Goal: Transaction & Acquisition: Purchase product/service

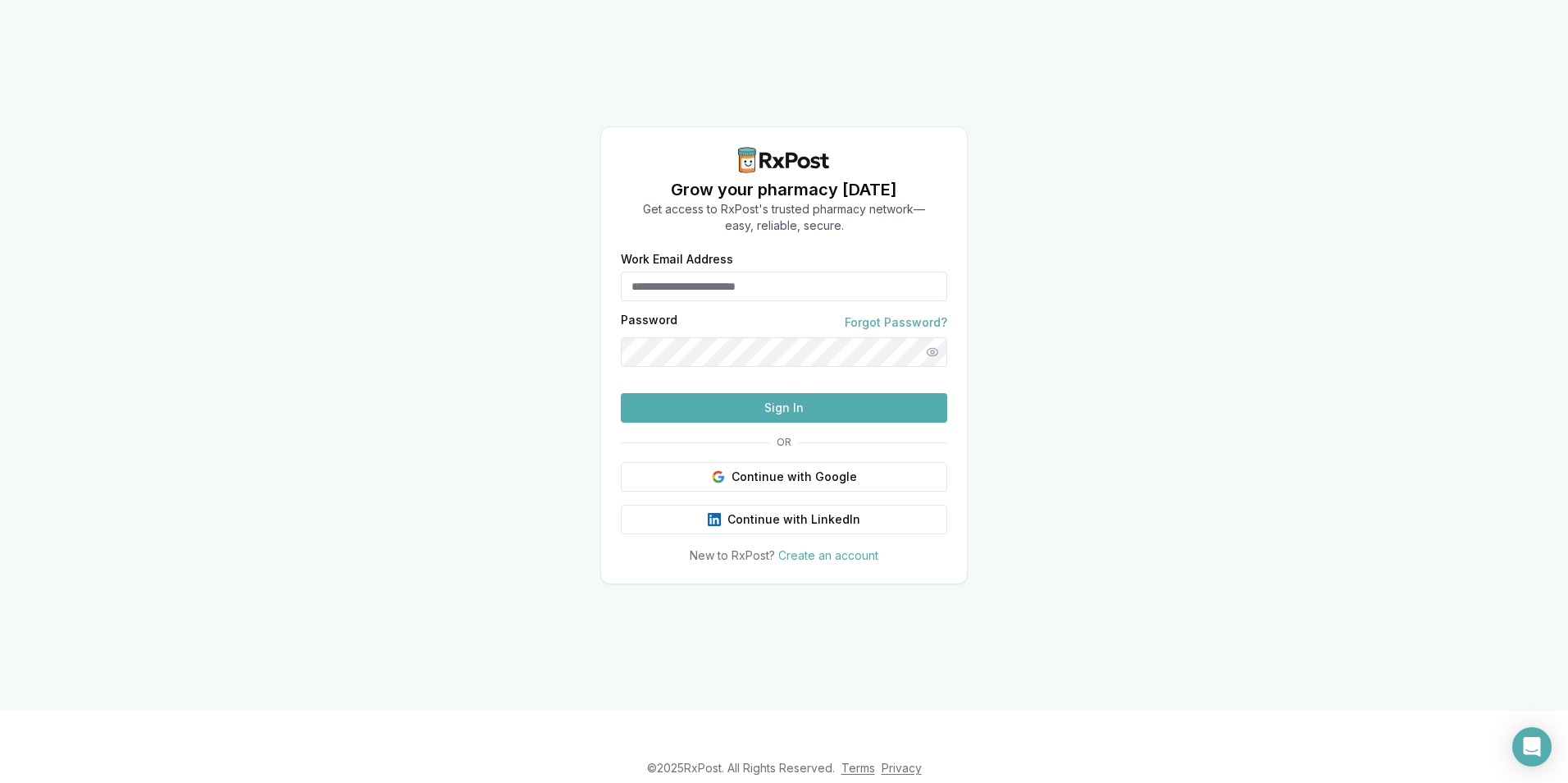
click at [724, 272] on input "Work Email Address" at bounding box center [784, 286] width 326 height 29
type input "**********"
click at [757, 423] on button "Sign In" at bounding box center [784, 407] width 326 height 29
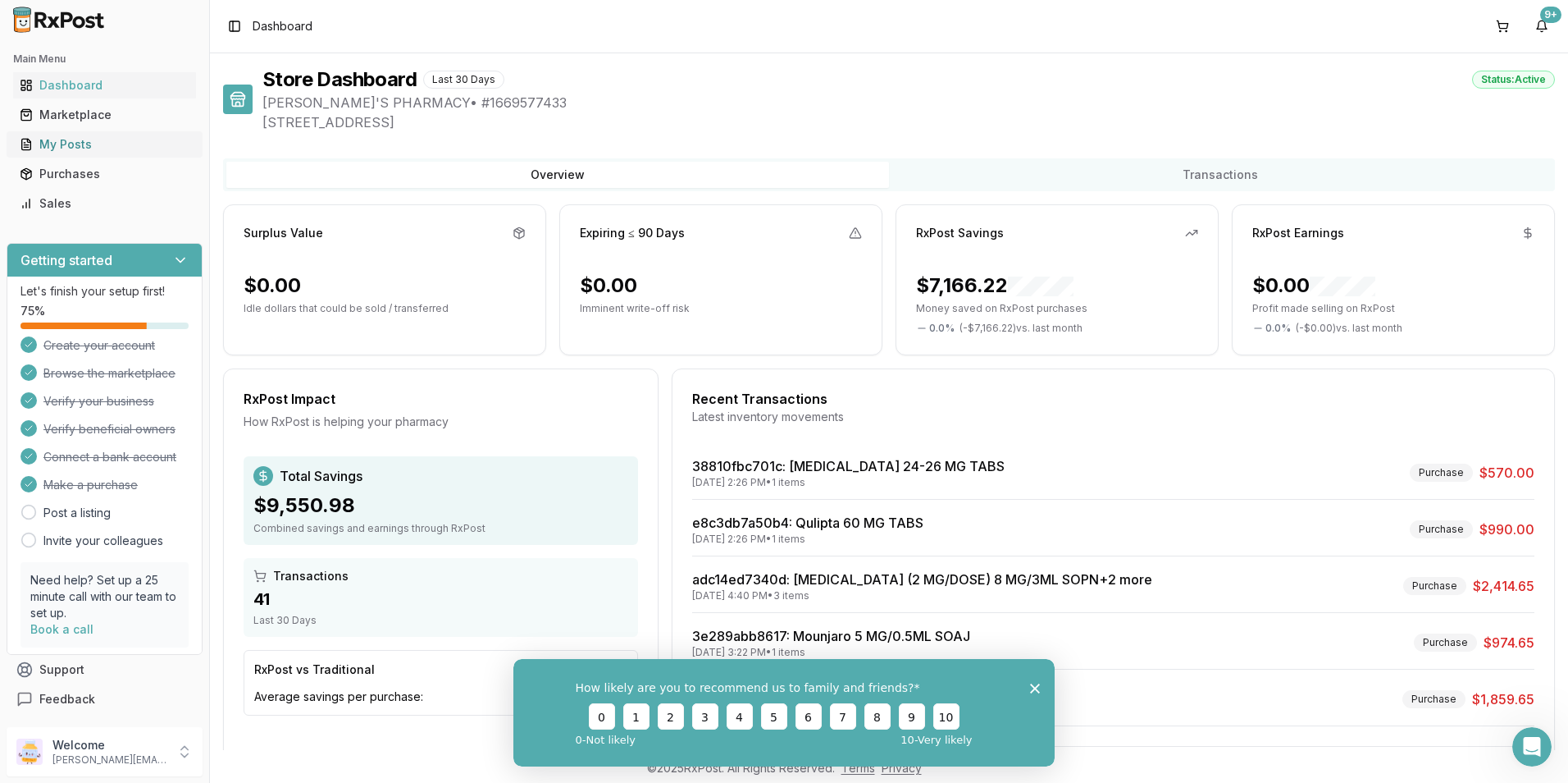
click at [63, 146] on div "My Posts" at bounding box center [104, 144] width 169 height 17
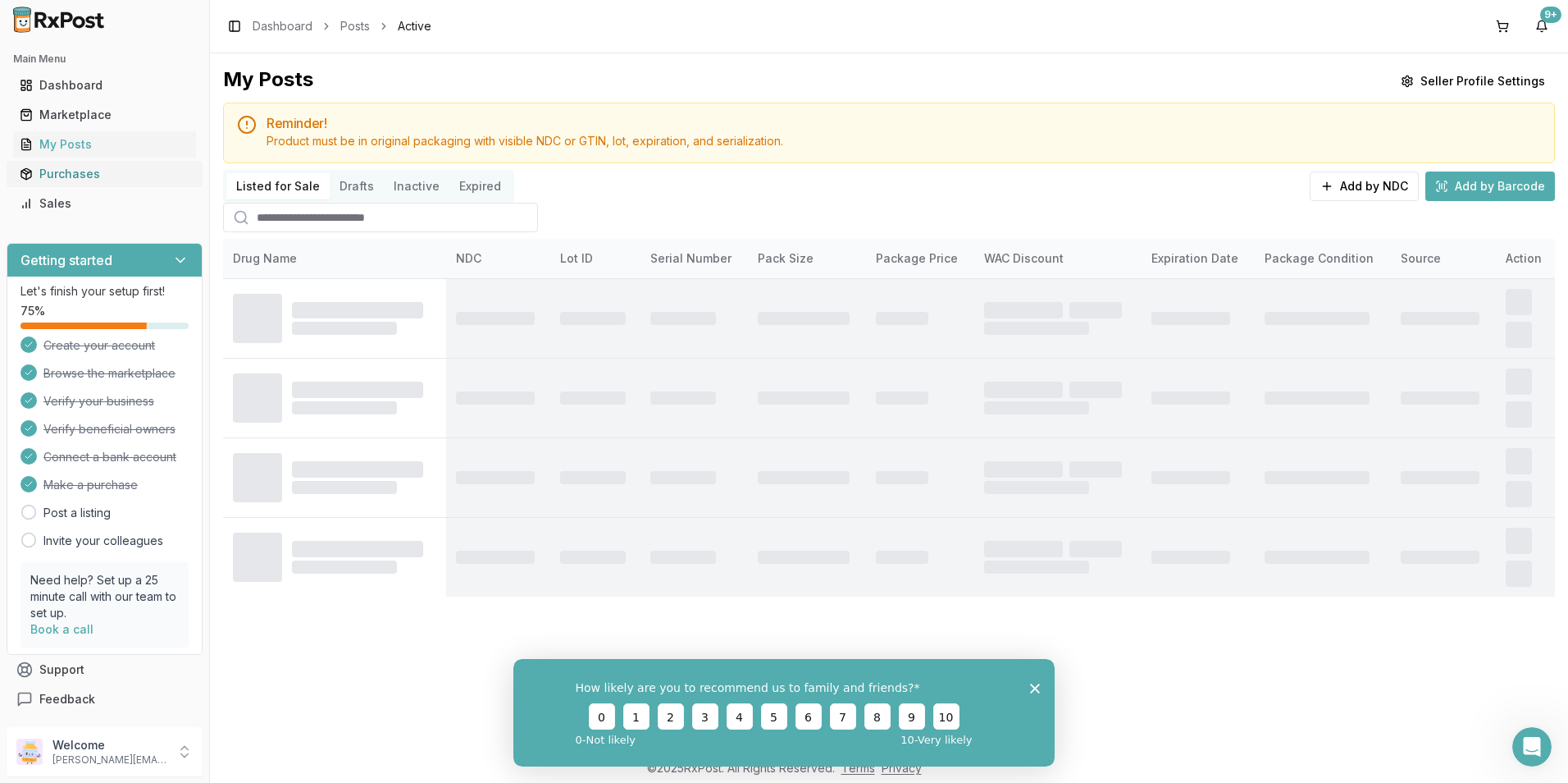
click at [63, 168] on div "Purchases" at bounding box center [104, 174] width 169 height 17
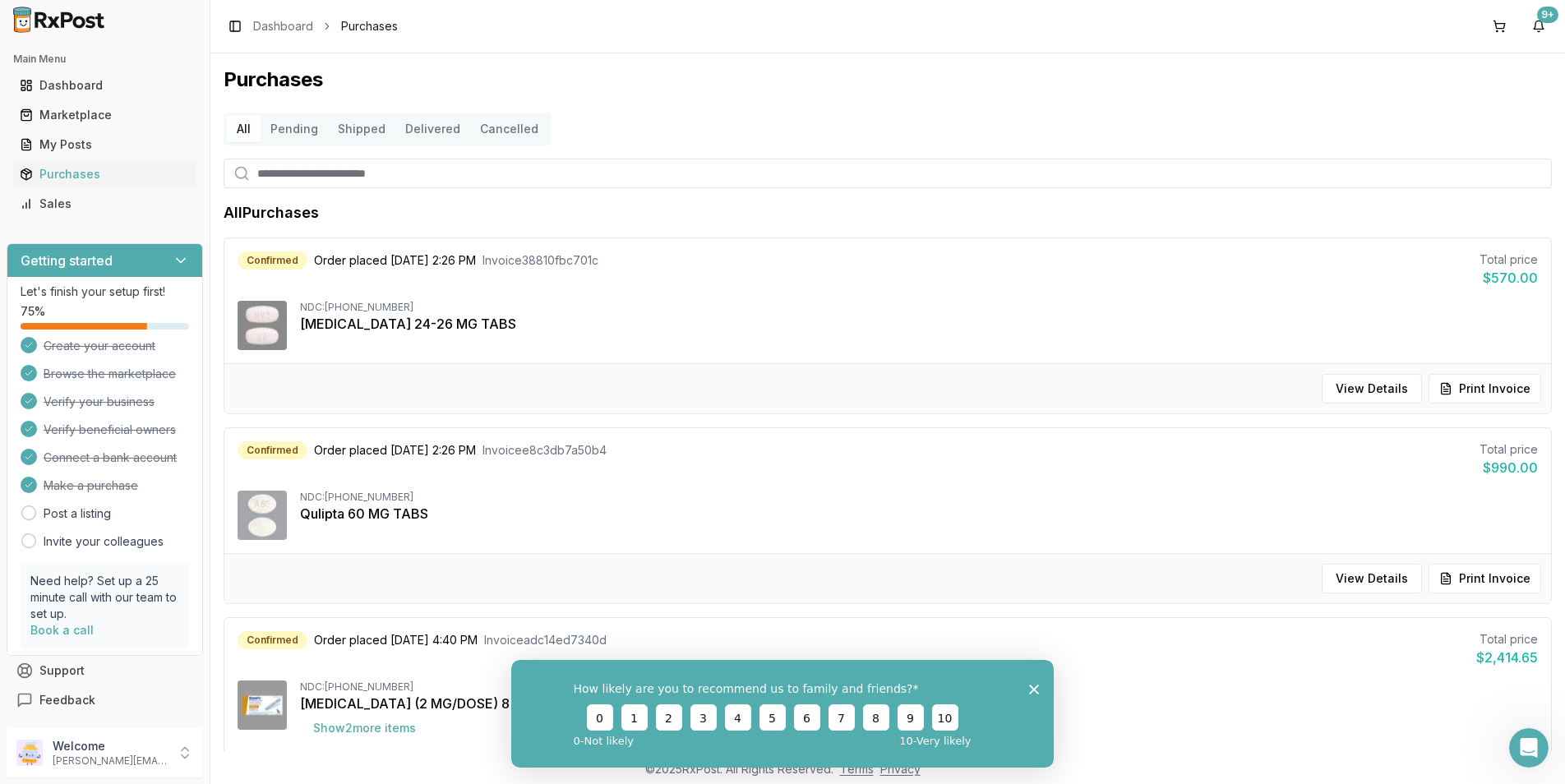
click at [1040, 689] on div "How likely are you to recommend us to family and friends? 0 1 2 3 4 5 6 7 8 9 1…" at bounding box center [782, 712] width 542 height 108
click at [1034, 689] on icon "Close survey" at bounding box center [1034, 688] width 10 height 10
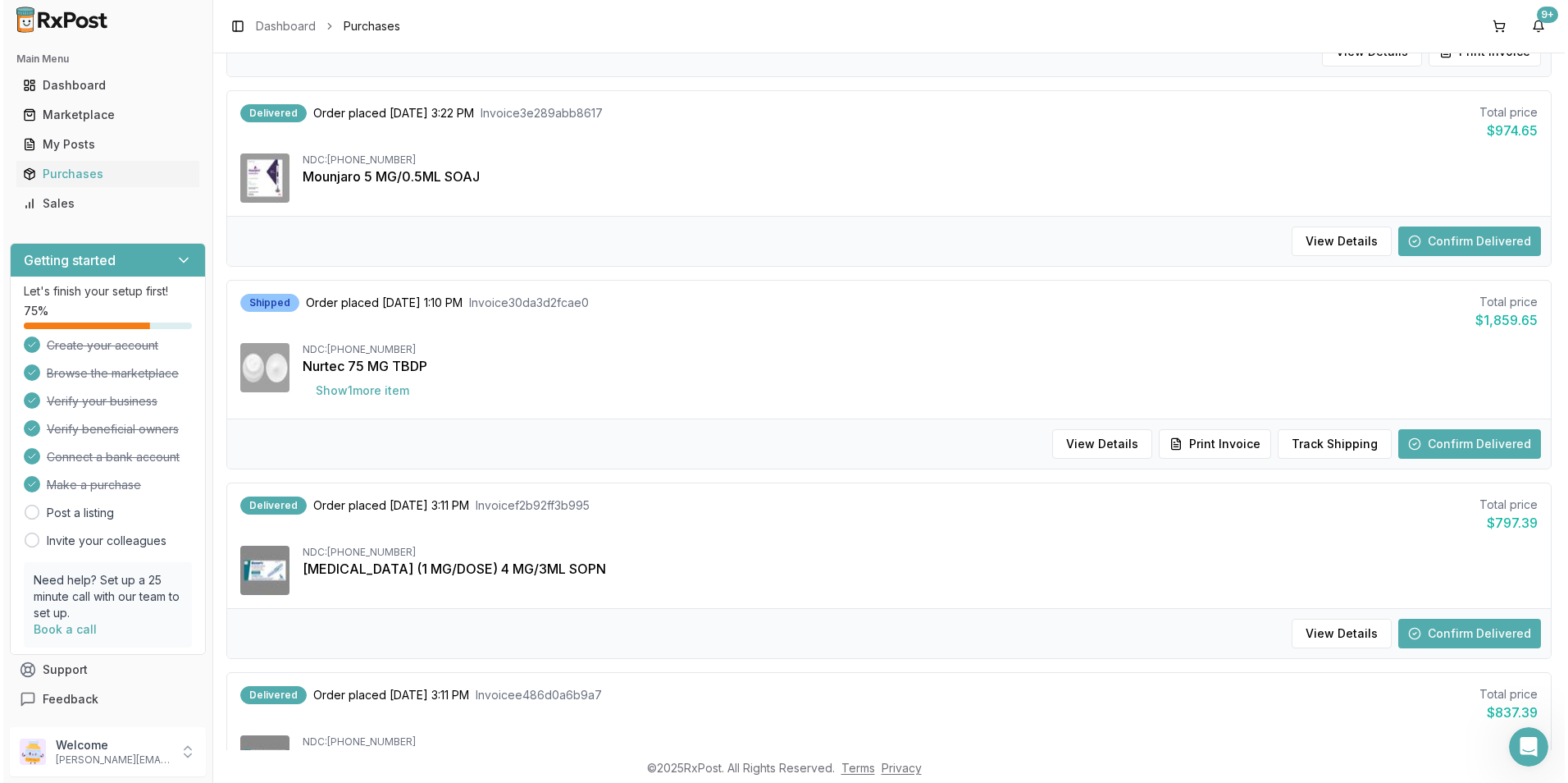
scroll to position [739, 0]
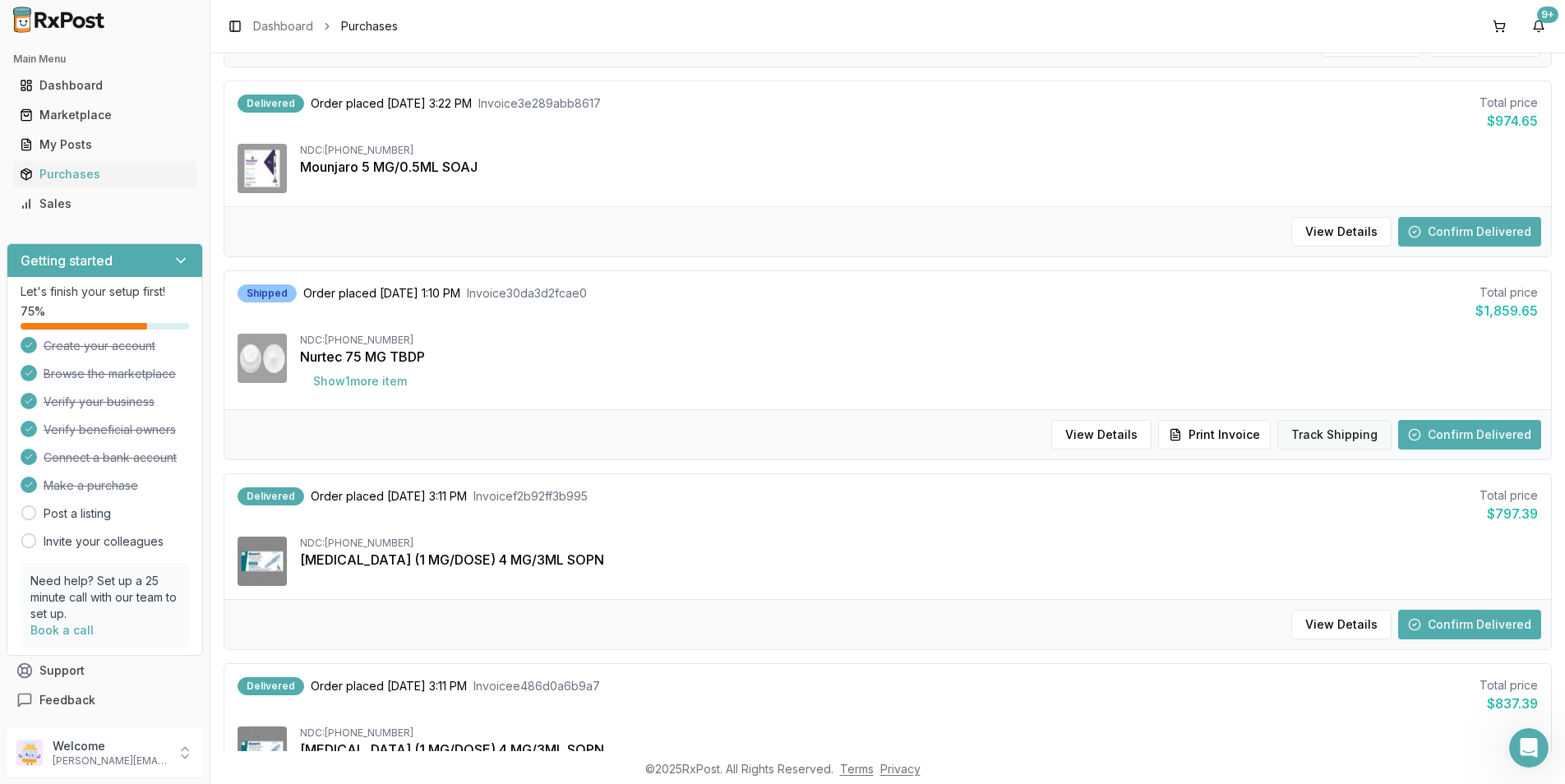
click at [1295, 431] on button "Track Shipping" at bounding box center [1333, 434] width 114 height 29
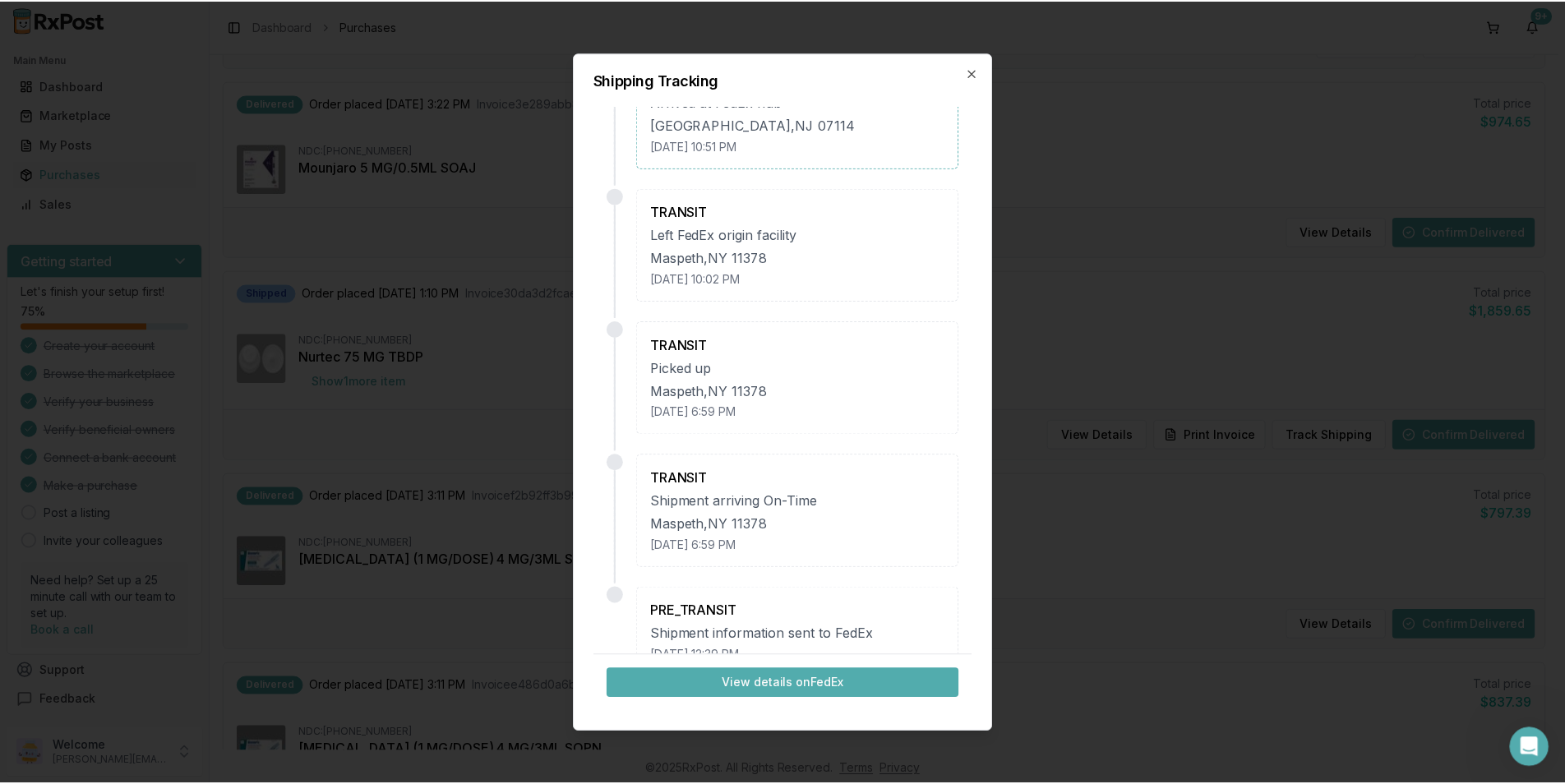
scroll to position [0, 0]
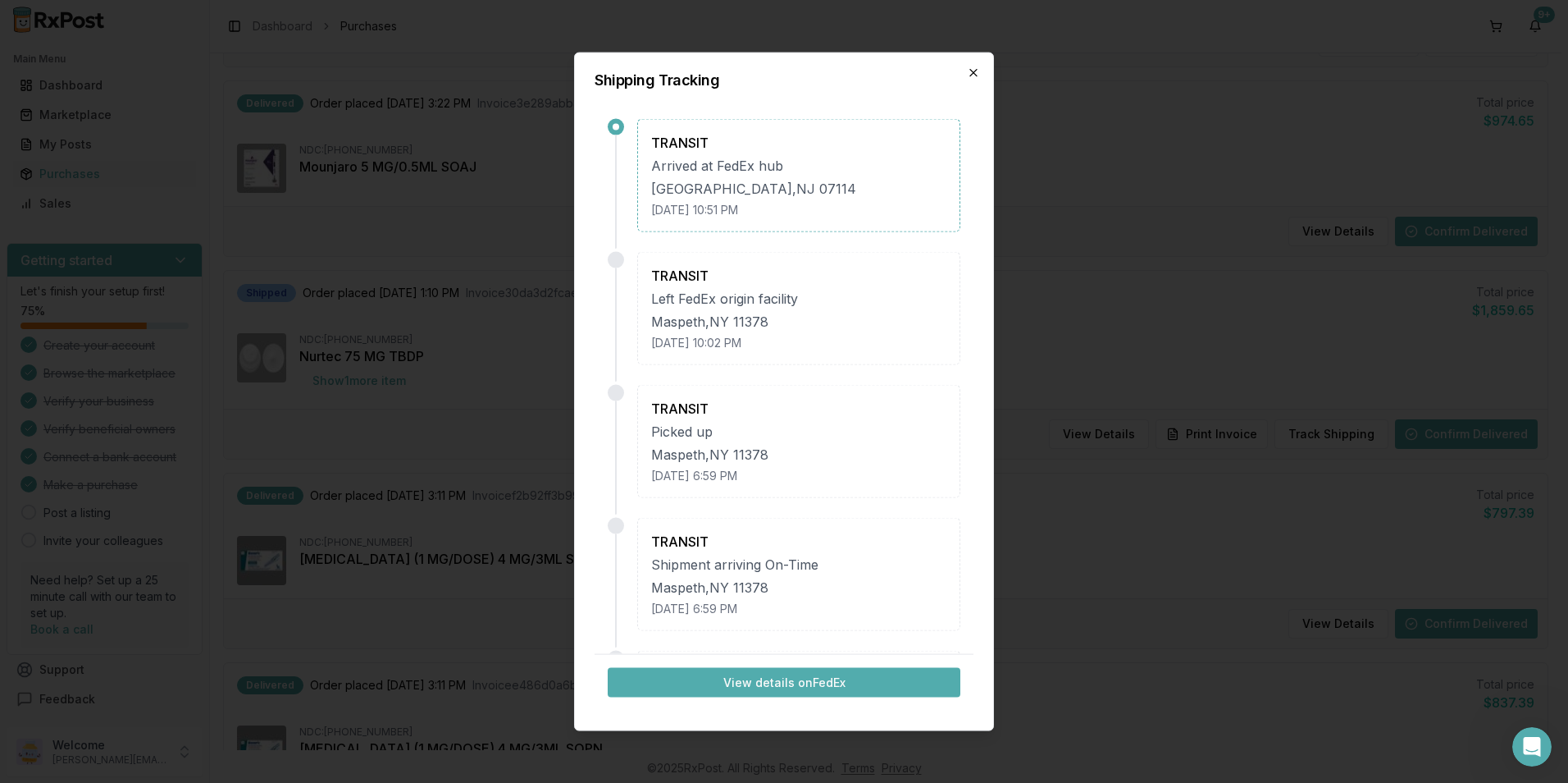
click at [974, 75] on icon "button" at bounding box center [973, 72] width 13 height 13
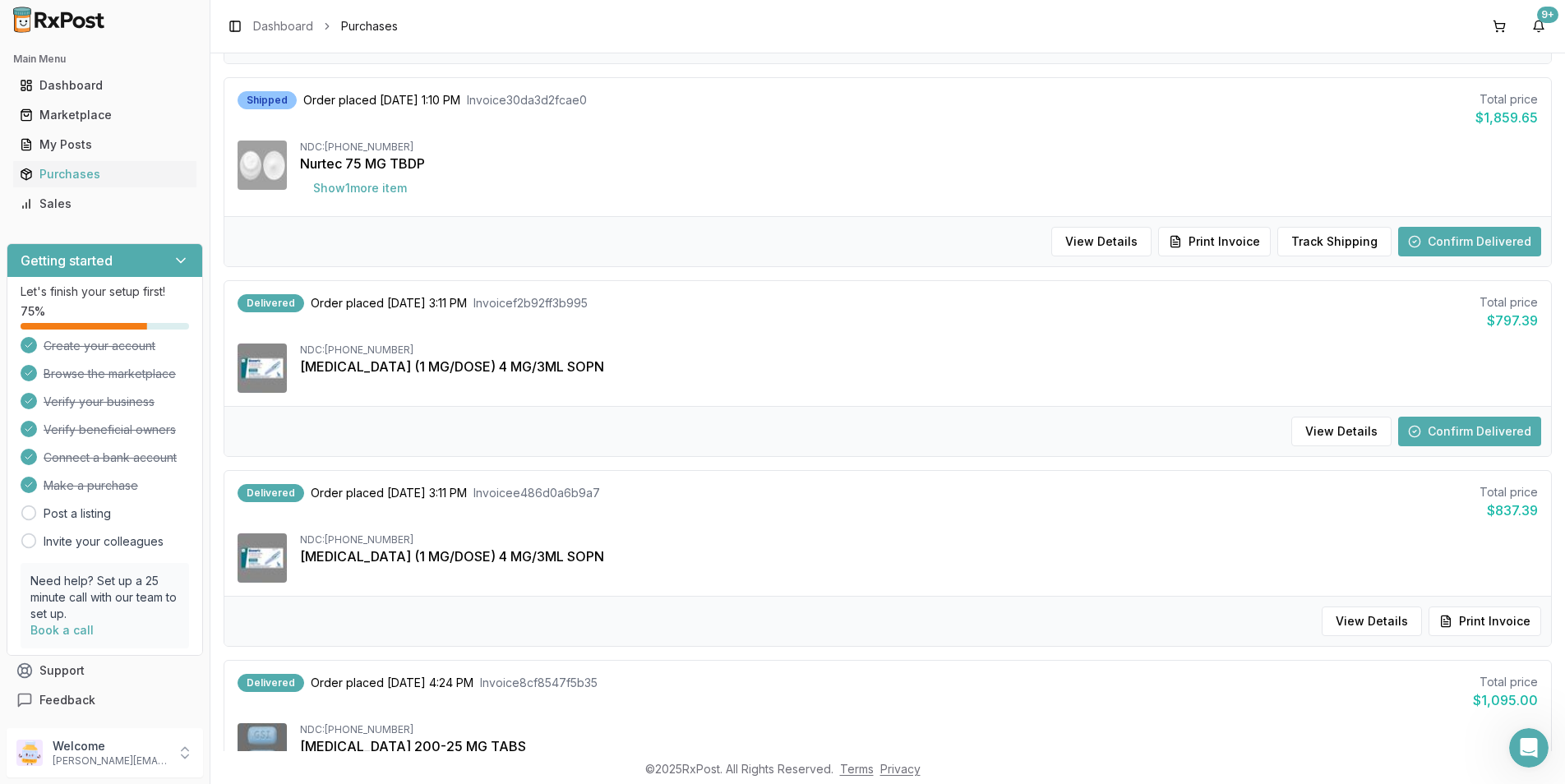
scroll to position [903, 0]
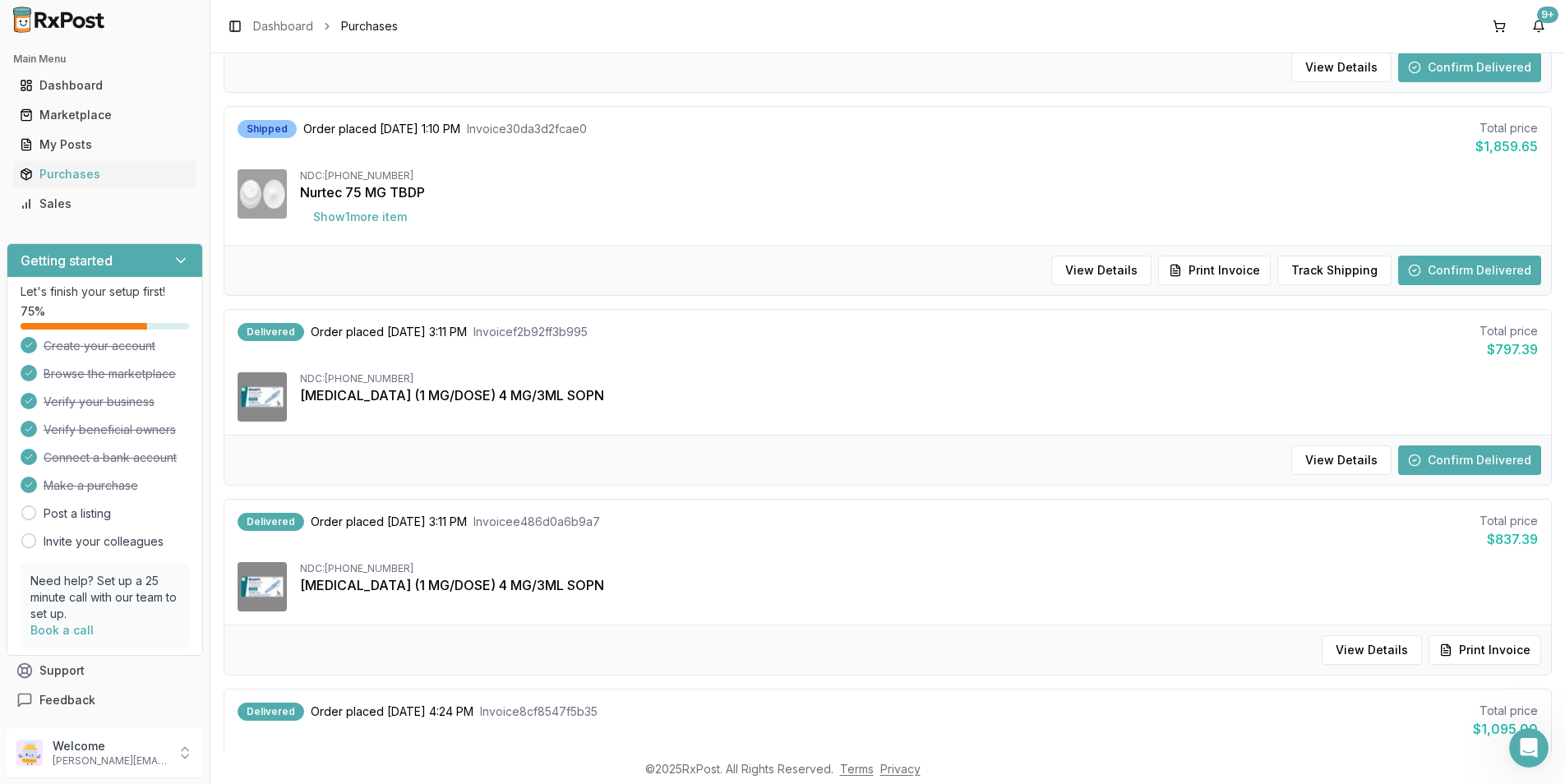
click at [1439, 458] on button "Confirm Delivered" at bounding box center [1470, 460] width 143 height 29
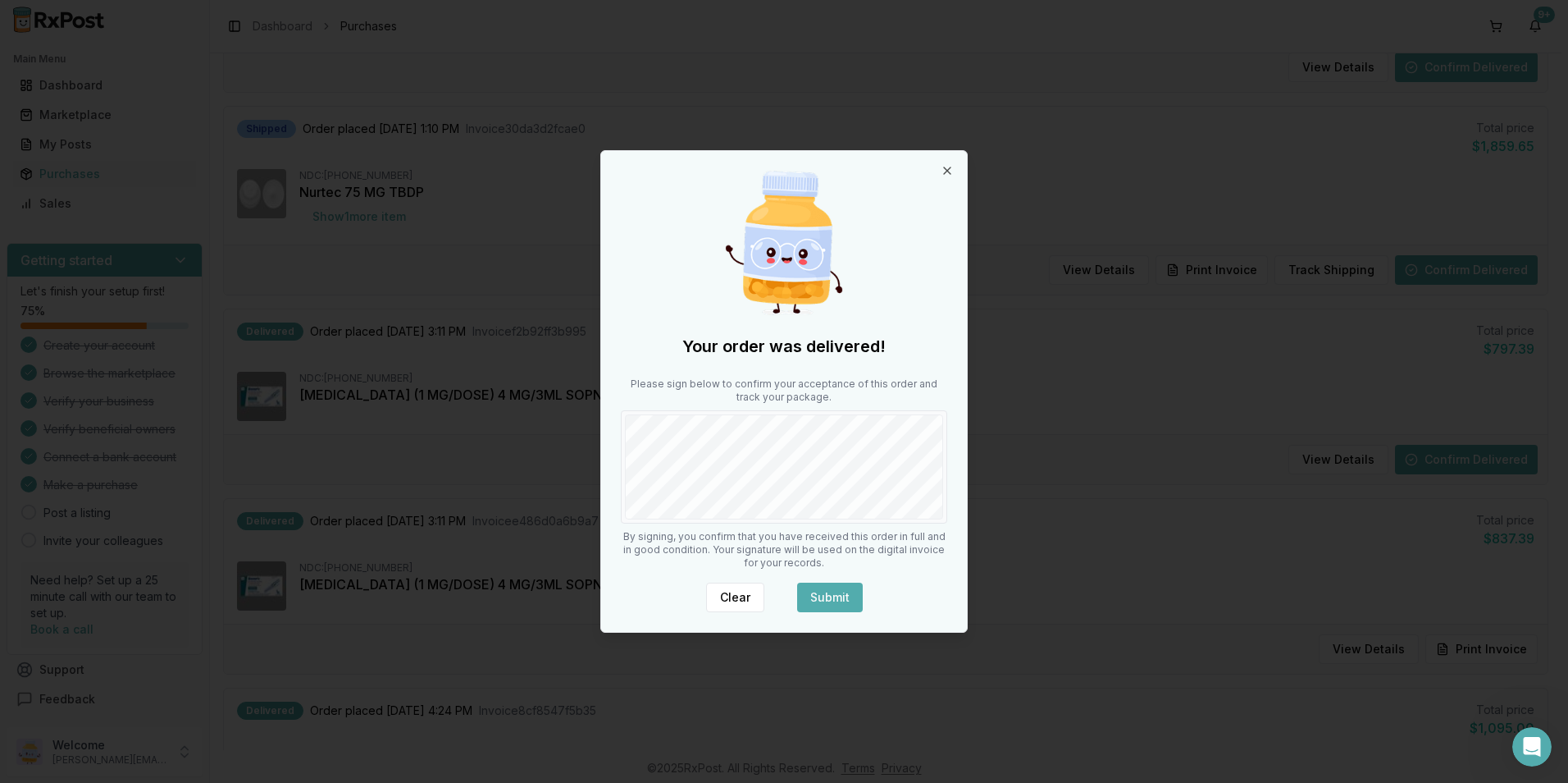
click at [818, 523] on div "Your order was delivered! Please sign below to confirm your acceptance of this …" at bounding box center [784, 391] width 366 height 481
click at [967, 503] on div "Your order was delivered! Please sign below to confirm your acceptance of this …" at bounding box center [784, 391] width 367 height 483
click at [844, 590] on button "Submit" at bounding box center [829, 597] width 65 height 29
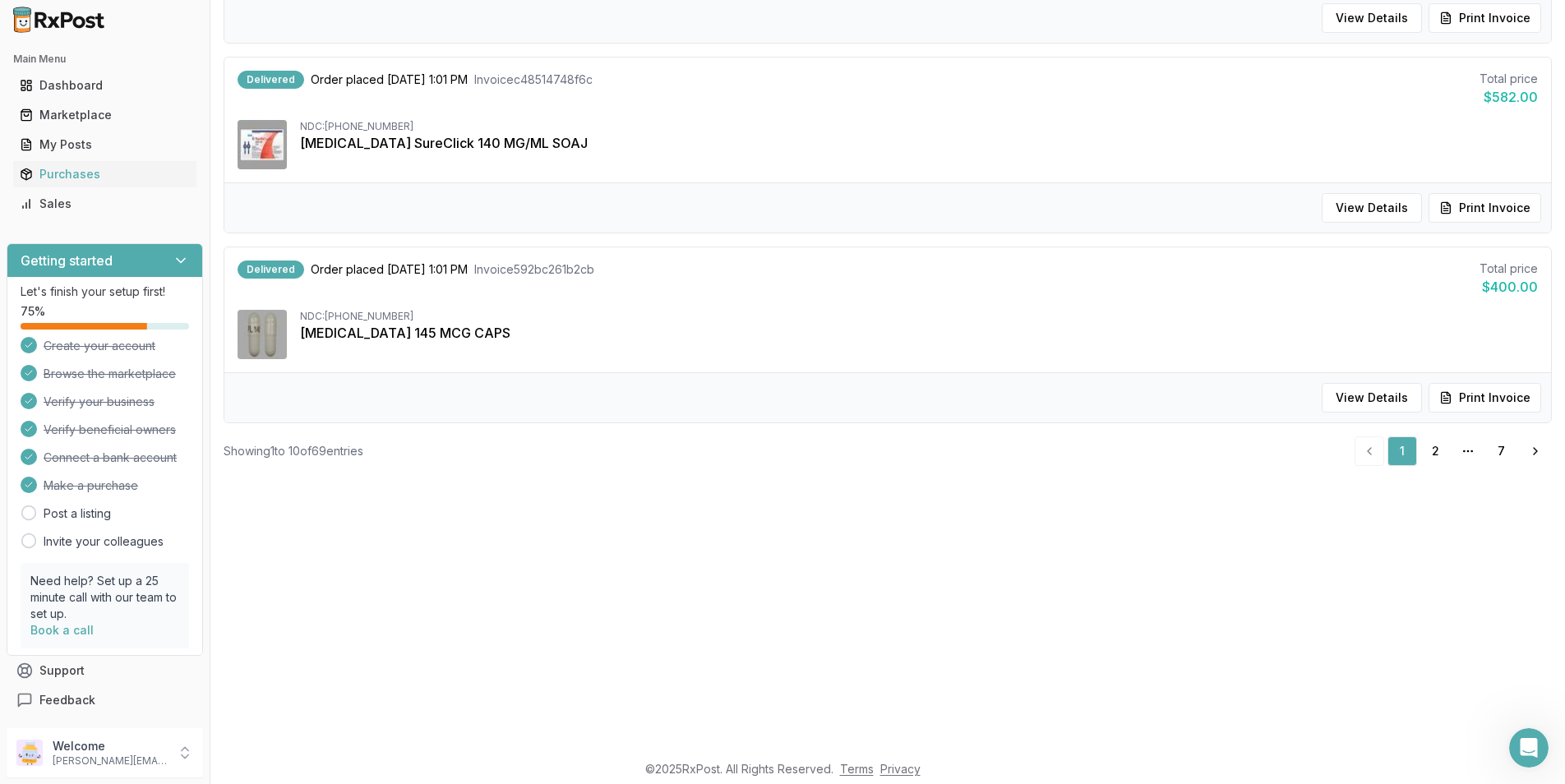
scroll to position [247, 0]
click at [1429, 454] on link "2" at bounding box center [1434, 450] width 29 height 29
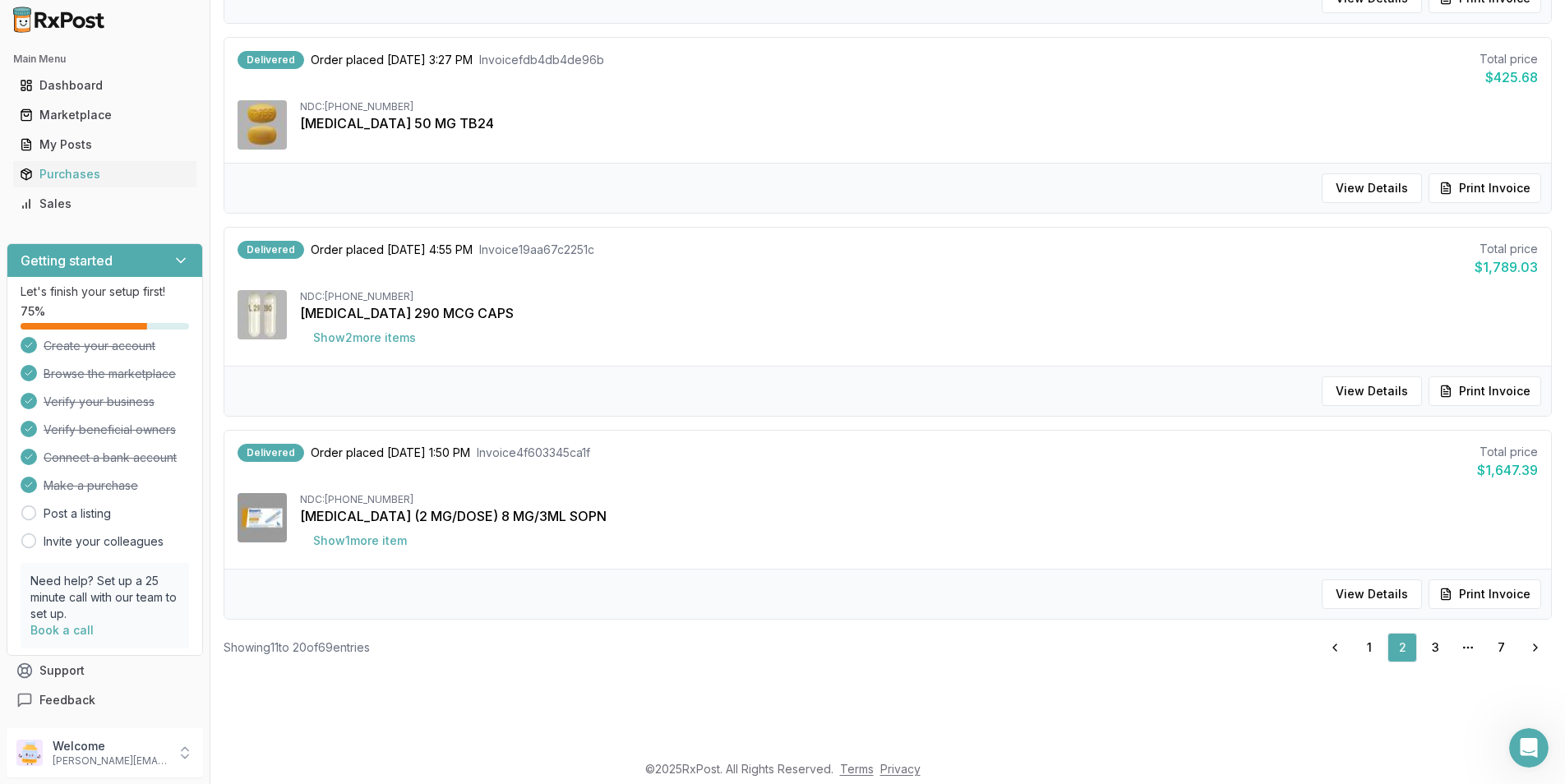
scroll to position [1493, 0]
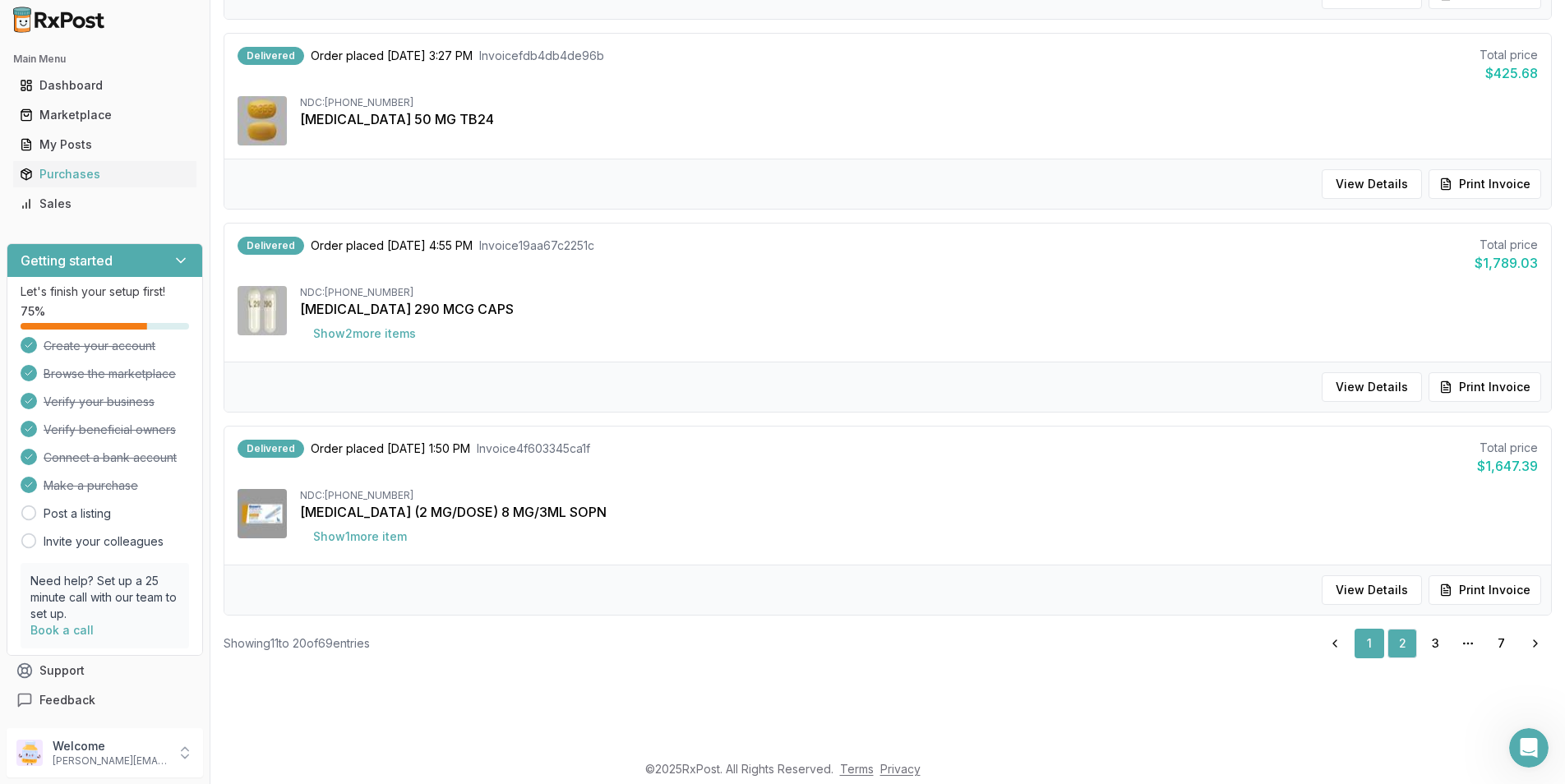
click at [1363, 640] on link "1" at bounding box center [1369, 643] width 29 height 29
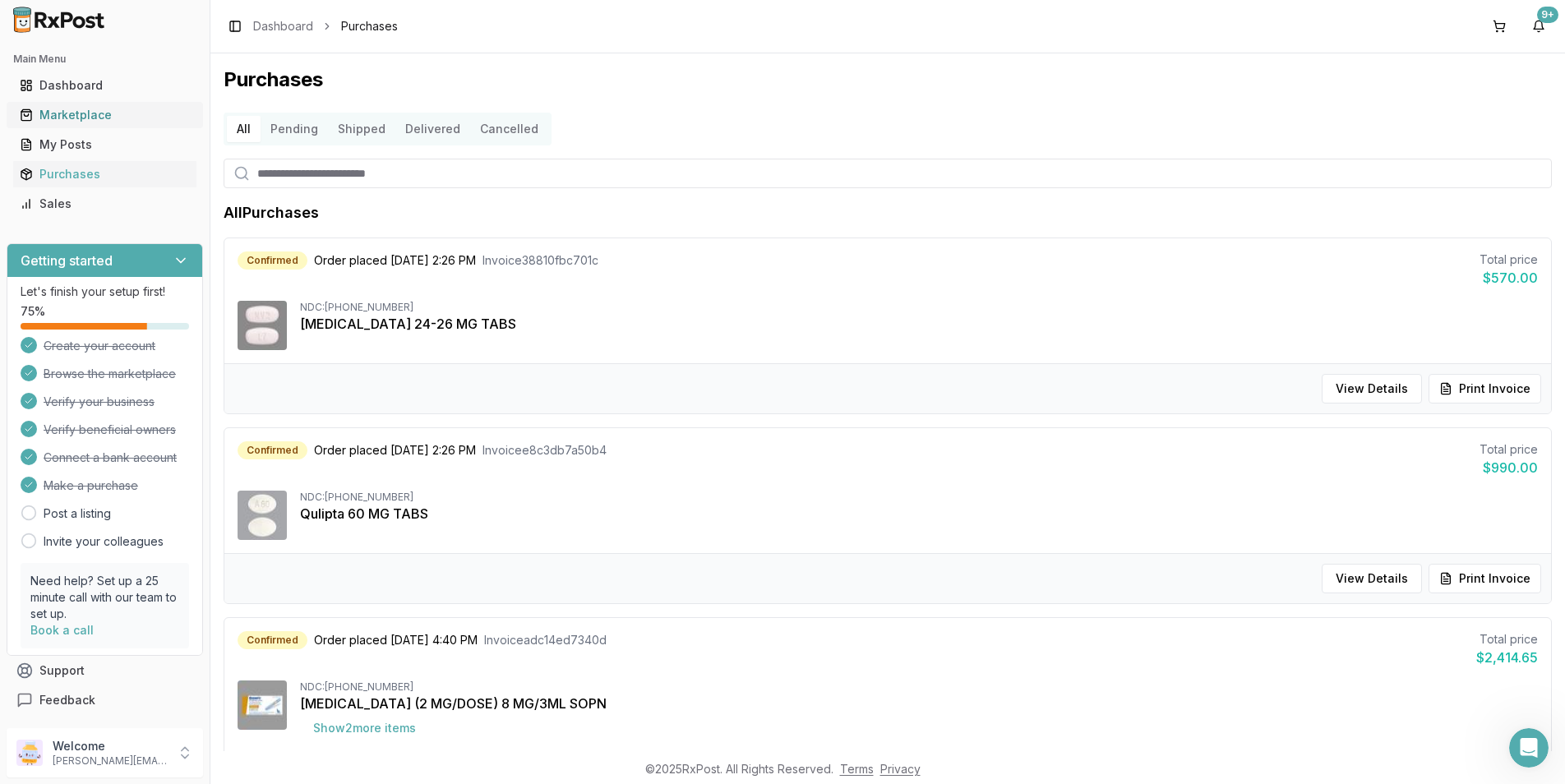
click at [83, 108] on div "Marketplace" at bounding box center [104, 115] width 170 height 17
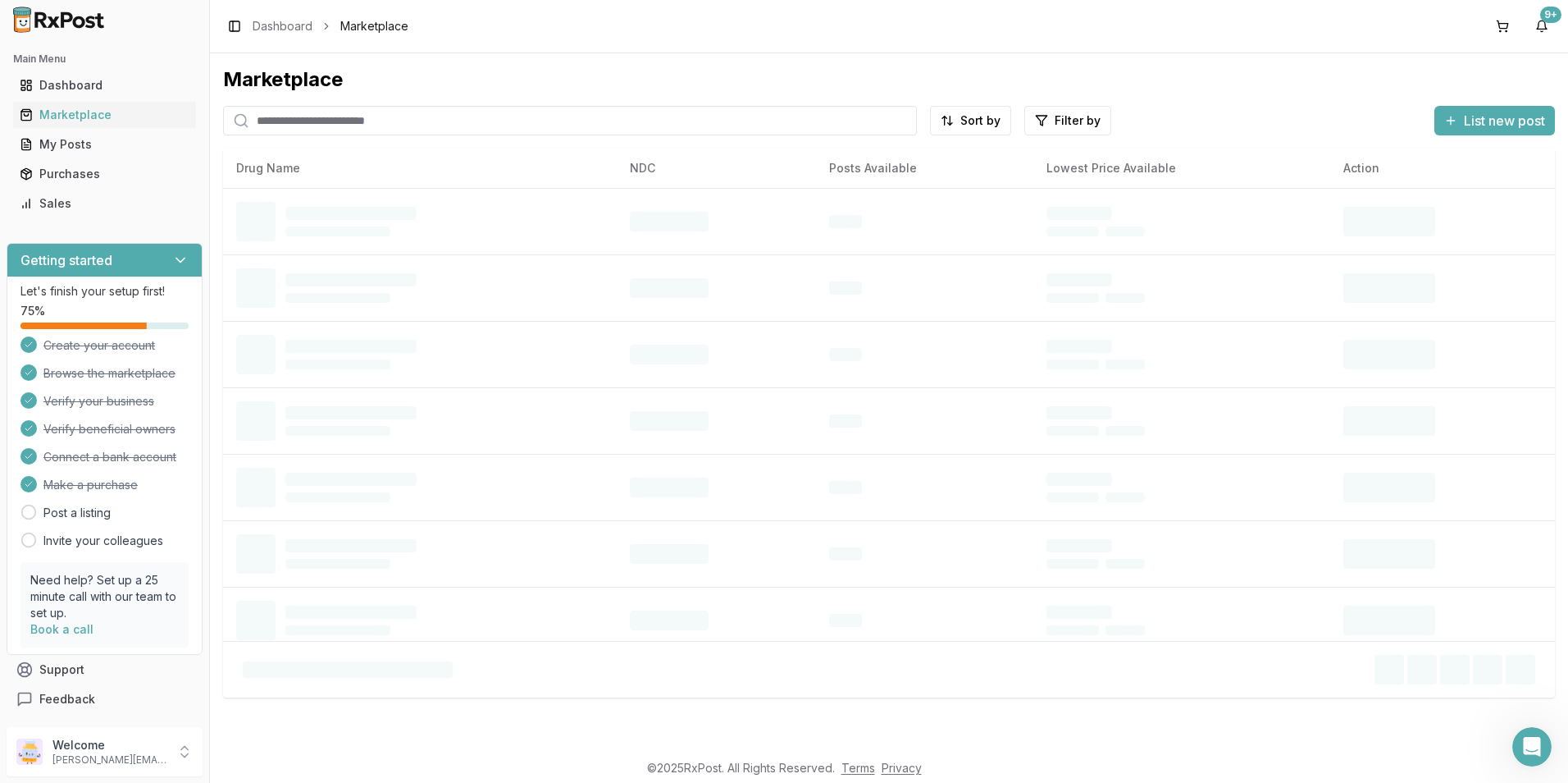
click at [272, 121] on input "search" at bounding box center [570, 120] width 694 height 29
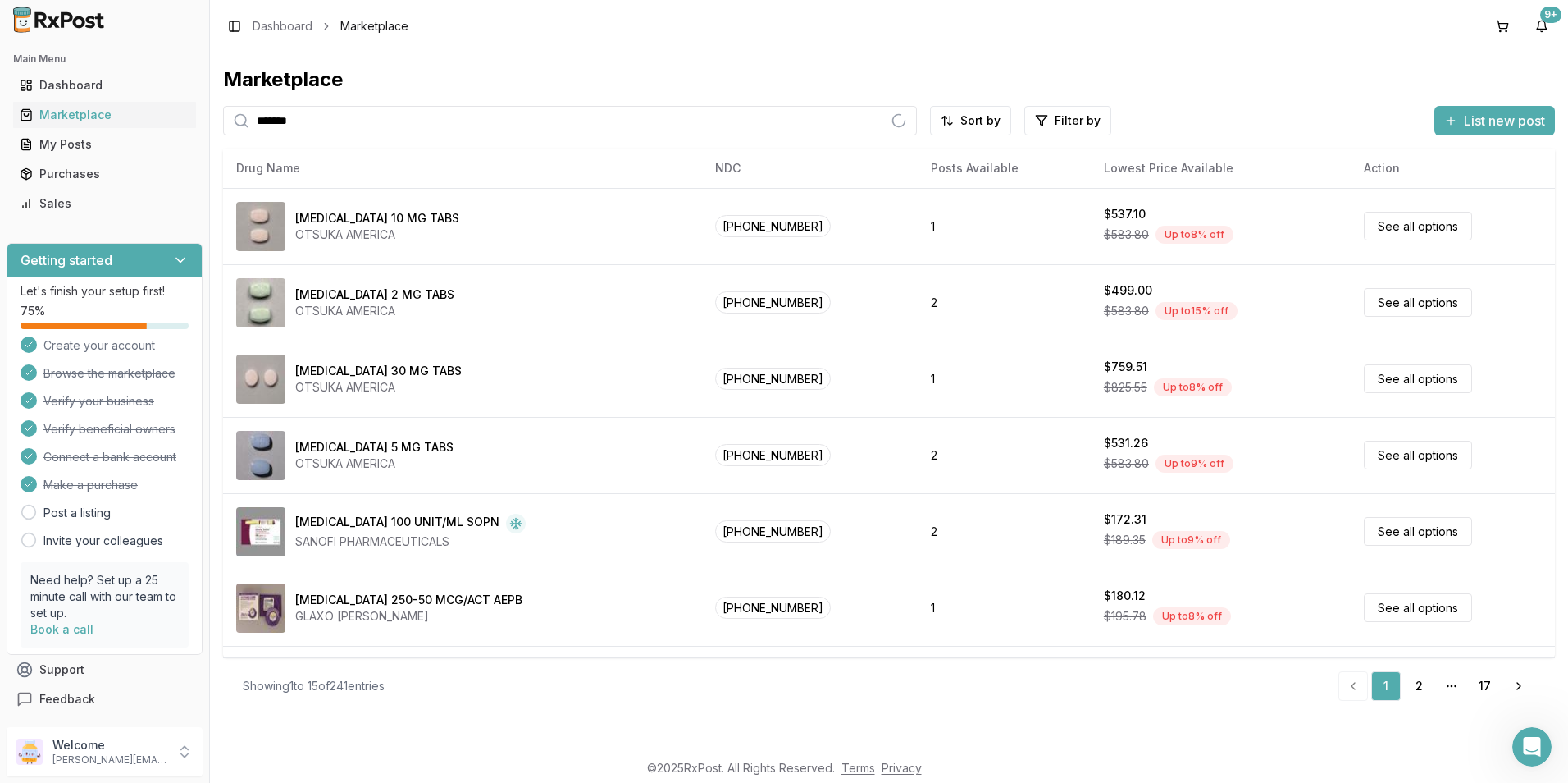
type input "*******"
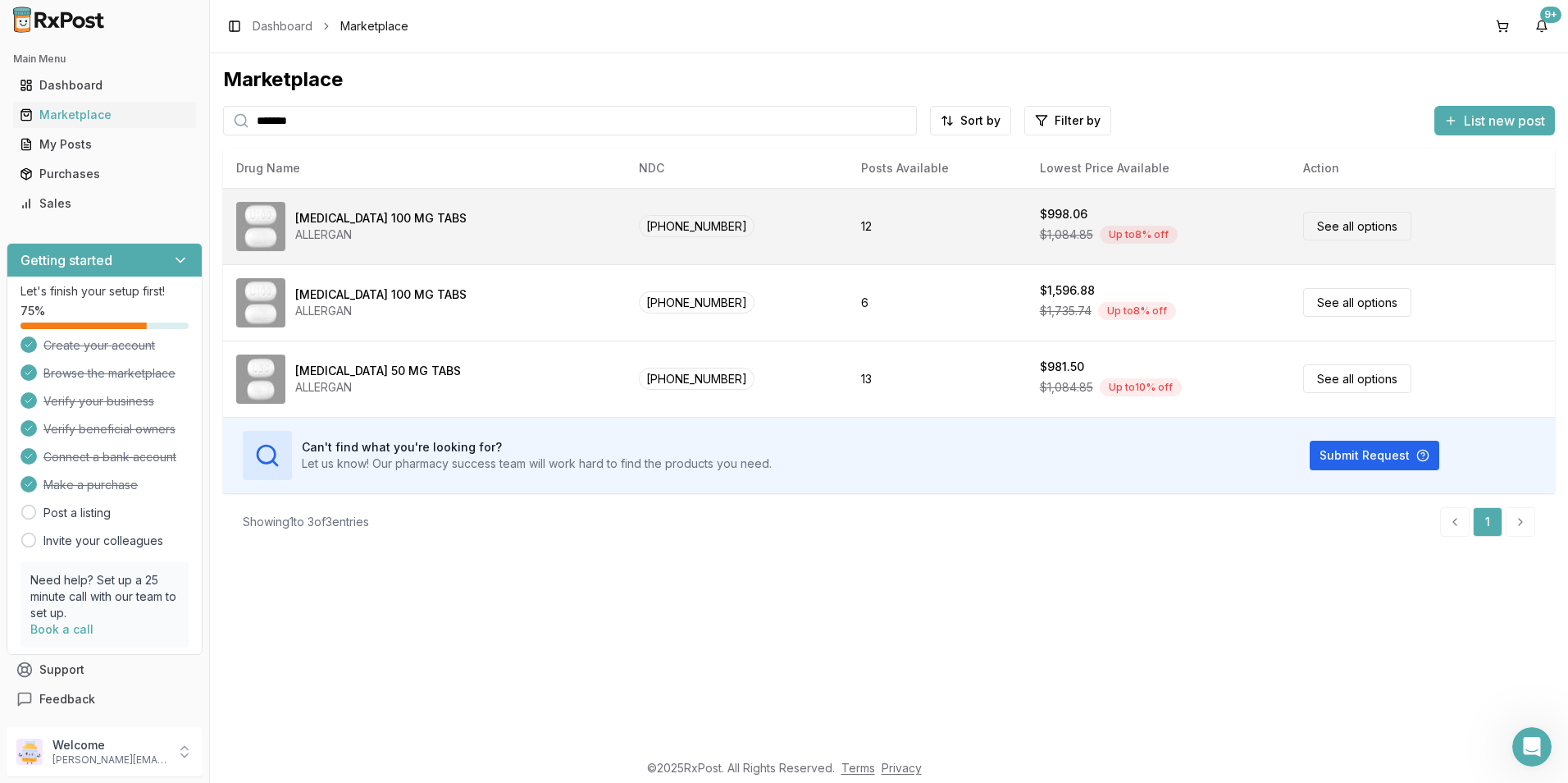
click at [1040, 230] on span "$1,084.85" at bounding box center [1067, 235] width 53 height 17
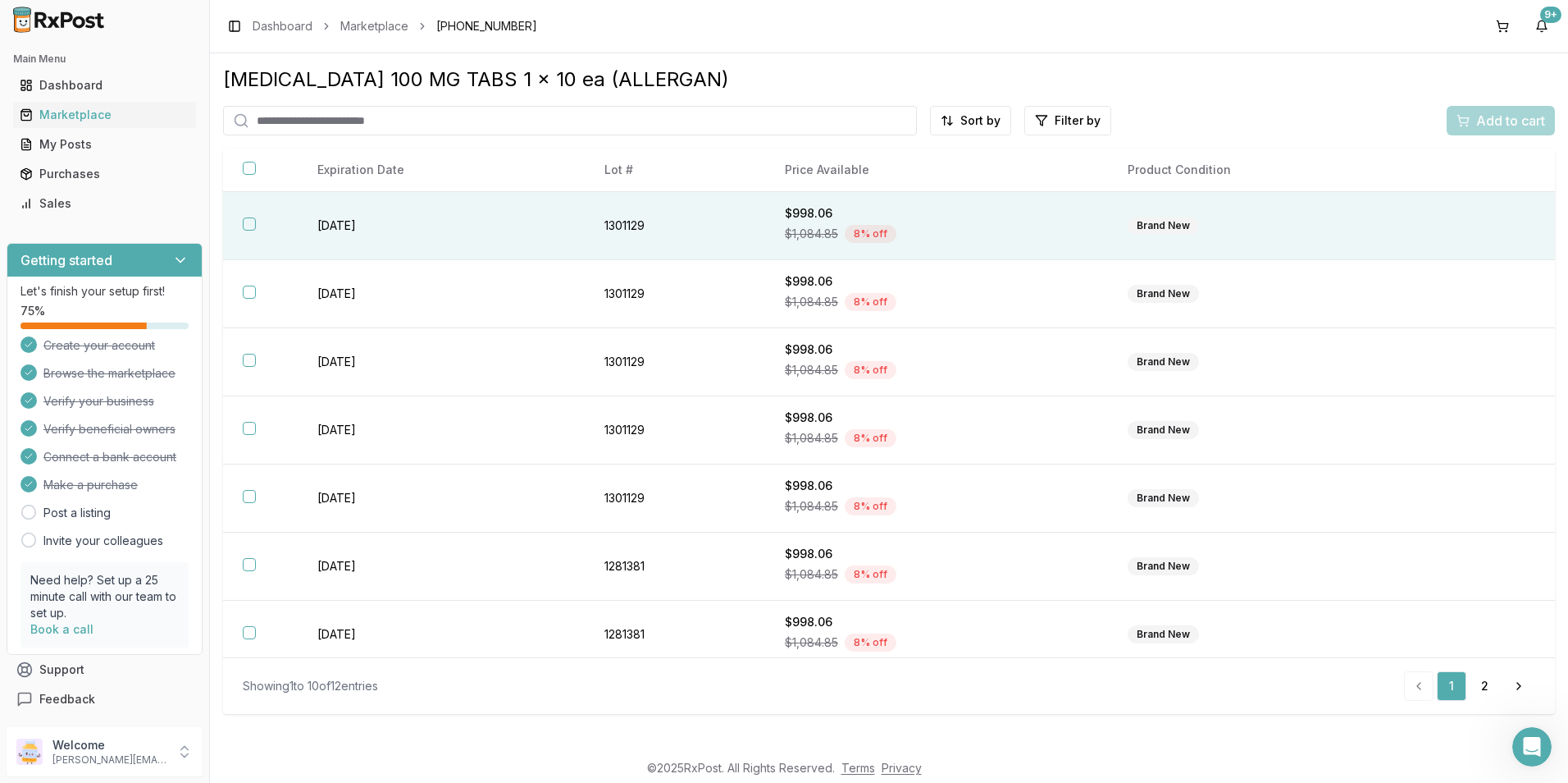
click at [254, 227] on button "button" at bounding box center [249, 223] width 13 height 13
click at [1504, 131] on button "Add to cart" at bounding box center [1501, 120] width 109 height 29
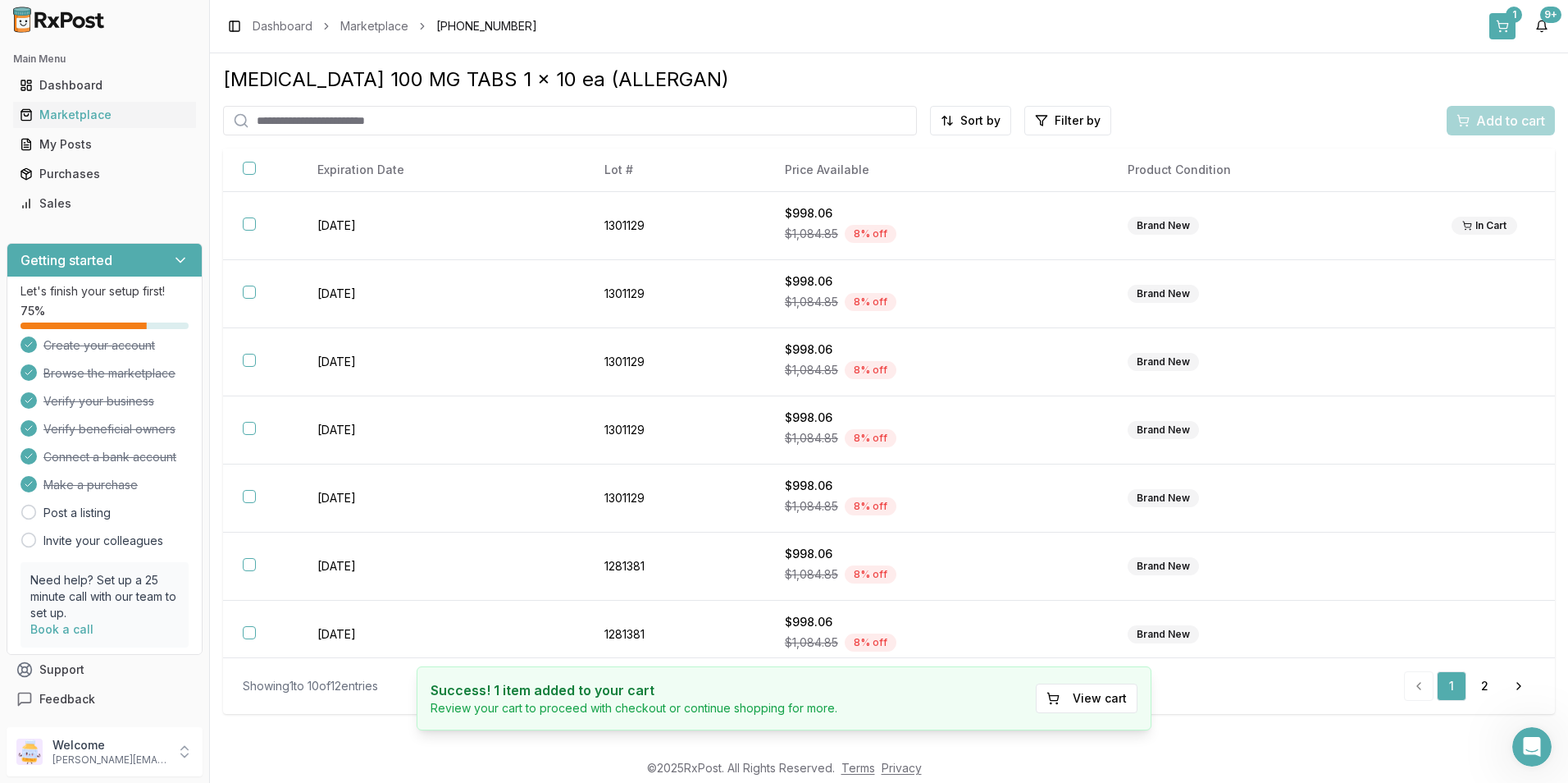
click at [1508, 27] on button "1" at bounding box center [1503, 26] width 26 height 26
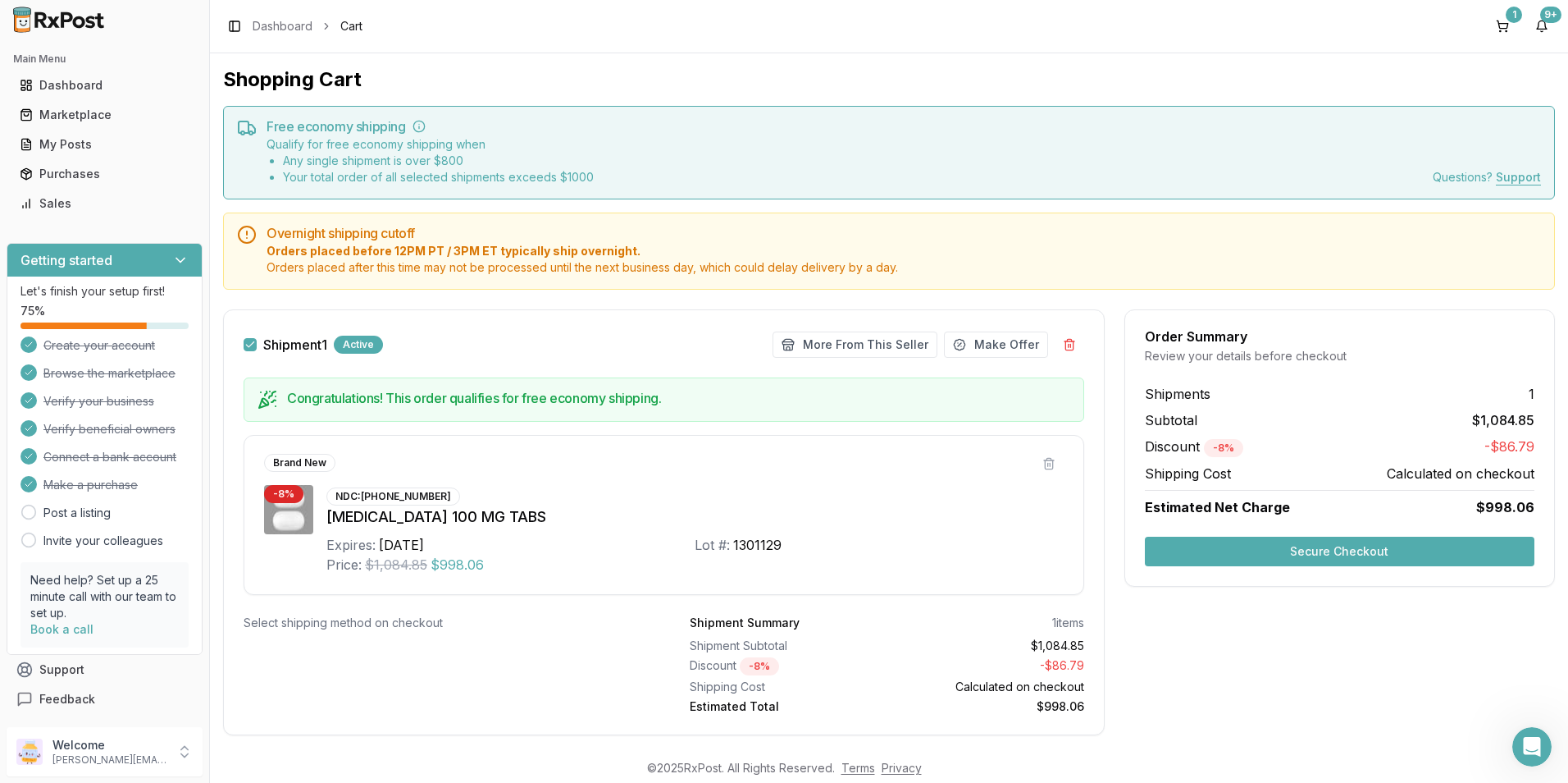
click at [1332, 553] on button "Secure Checkout" at bounding box center [1340, 551] width 390 height 29
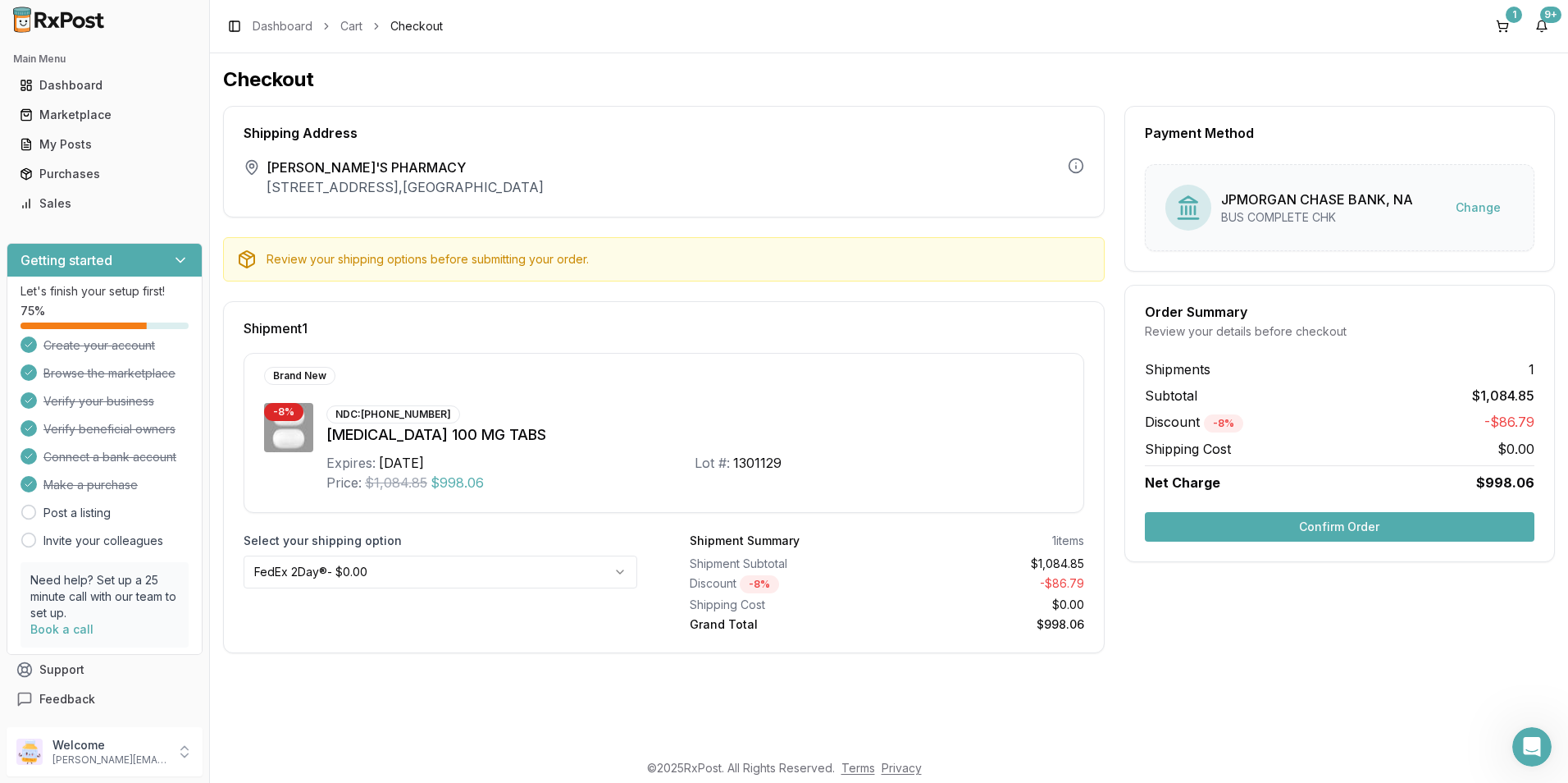
click at [1343, 523] on button "Confirm Order" at bounding box center [1340, 526] width 390 height 29
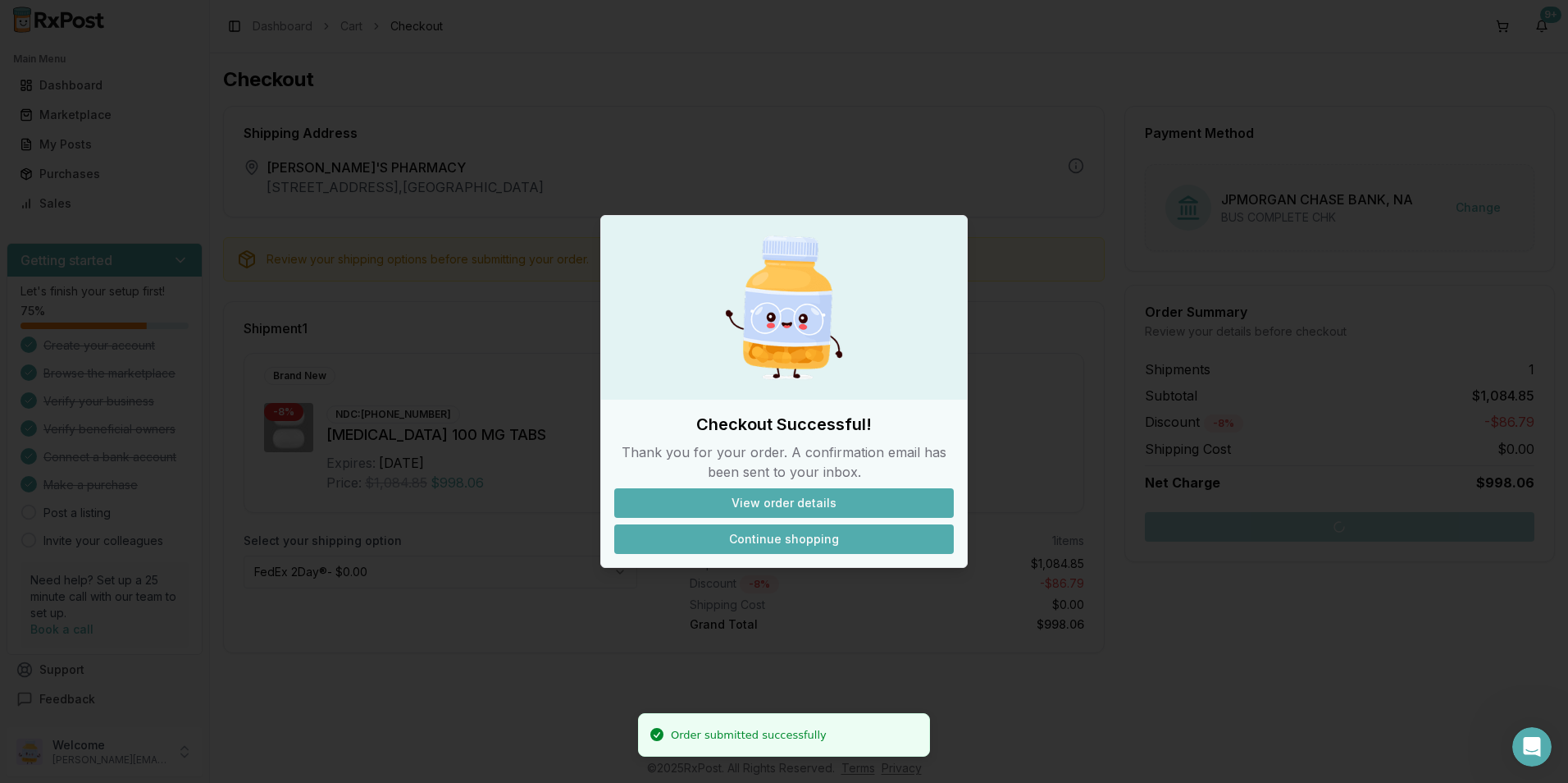
click at [792, 542] on button "Continue shopping" at bounding box center [784, 538] width 340 height 29
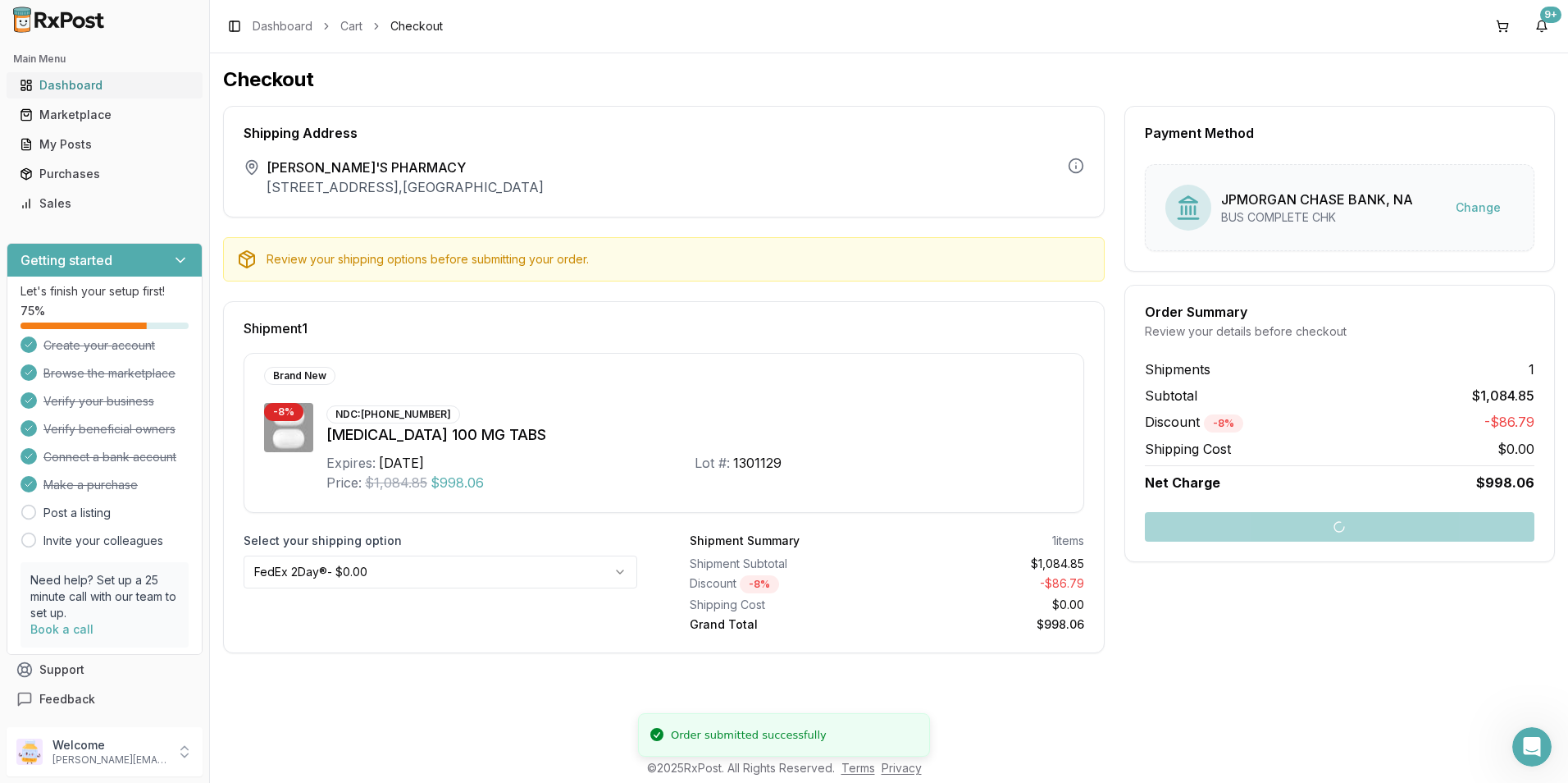
click at [79, 87] on div "Dashboard" at bounding box center [104, 85] width 169 height 17
